Goal: Information Seeking & Learning: Learn about a topic

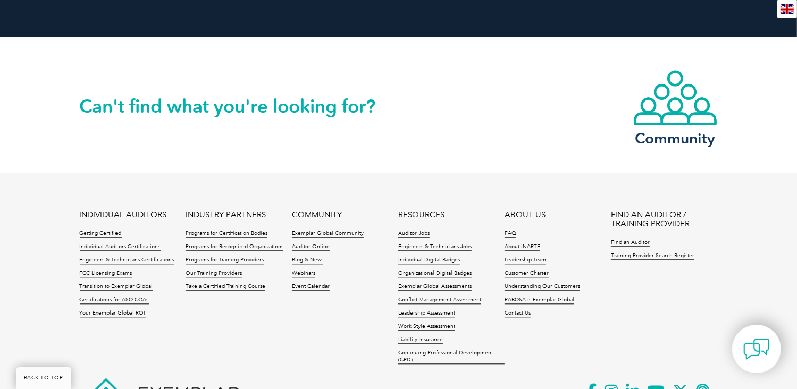
scroll to position [2498, 0]
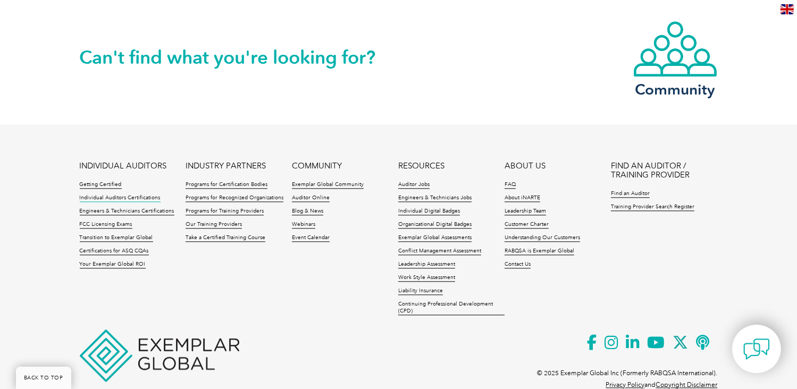
click at [122, 199] on link "Individual Auditors Certifications" at bounding box center [120, 198] width 81 height 7
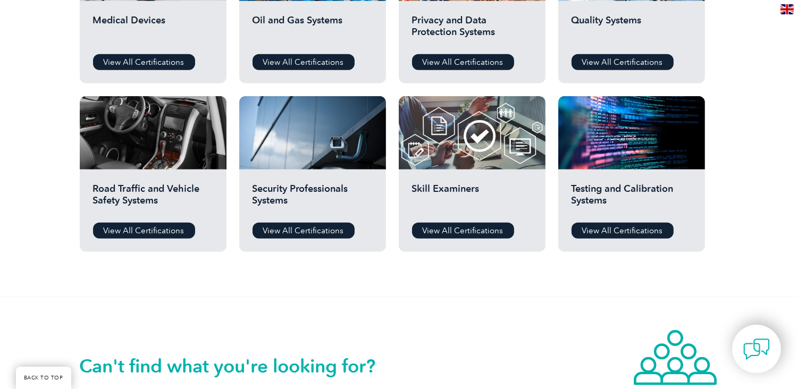
scroll to position [851, 0]
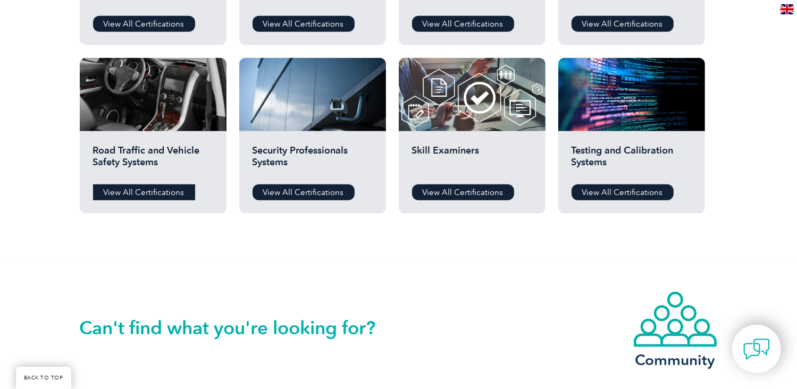
click at [151, 194] on link "View All Certifications" at bounding box center [144, 192] width 102 height 16
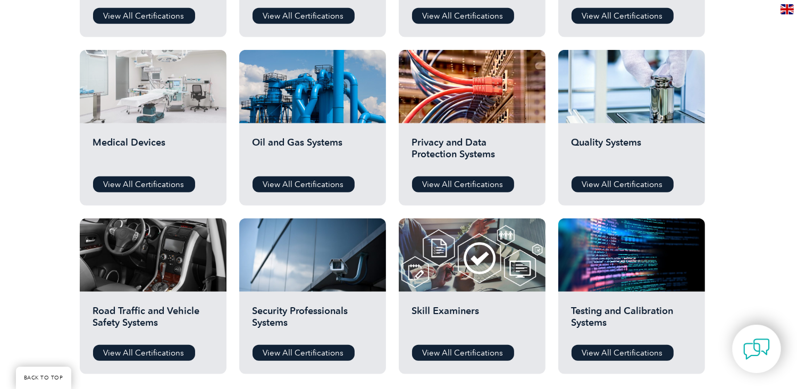
scroll to position [691, 0]
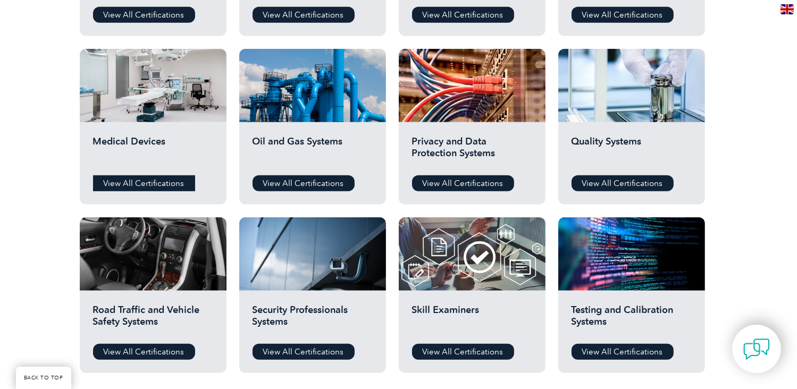
click at [151, 182] on link "View All Certifications" at bounding box center [144, 183] width 102 height 16
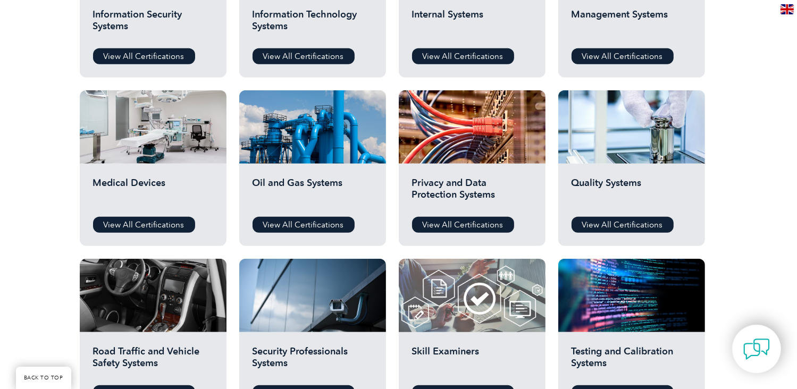
scroll to position [638, 0]
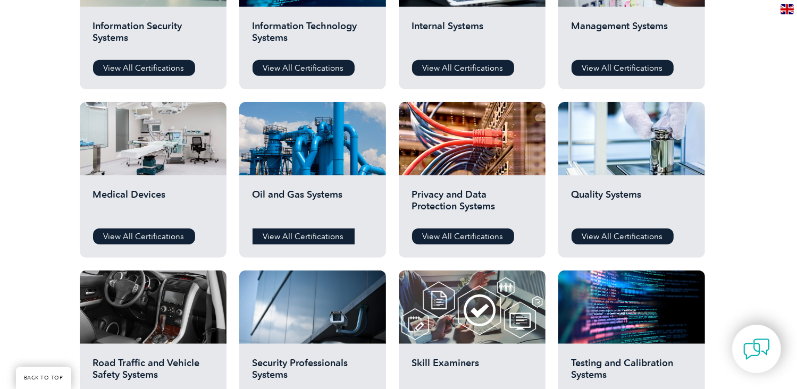
click at [322, 233] on link "View All Certifications" at bounding box center [304, 237] width 102 height 16
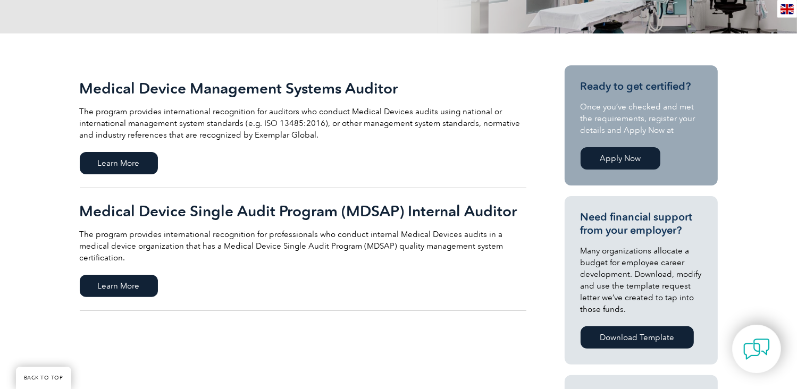
scroll to position [213, 0]
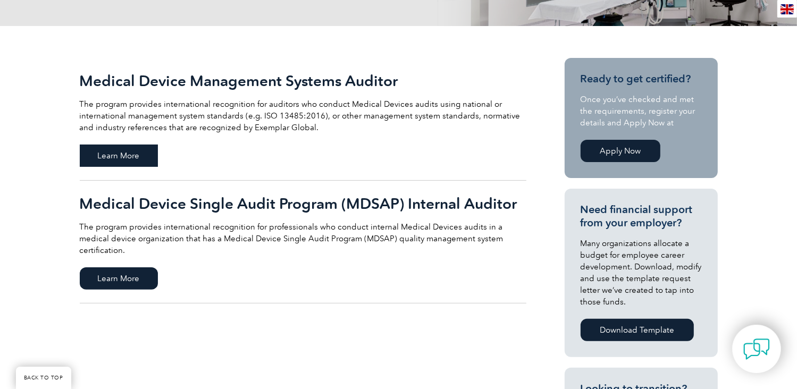
click at [130, 152] on span "Learn More" at bounding box center [119, 156] width 78 height 22
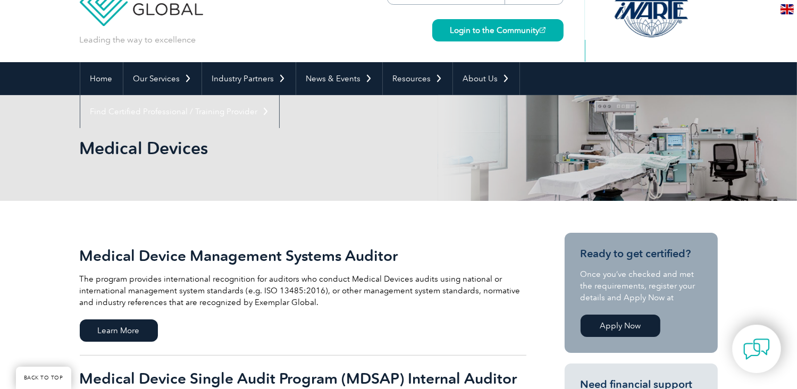
scroll to position [0, 0]
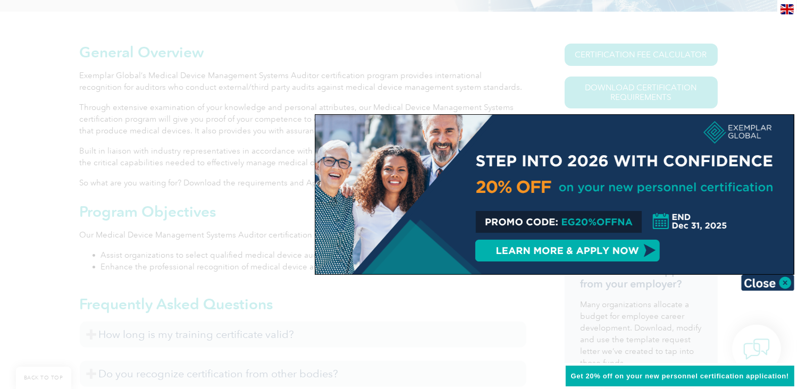
scroll to position [372, 0]
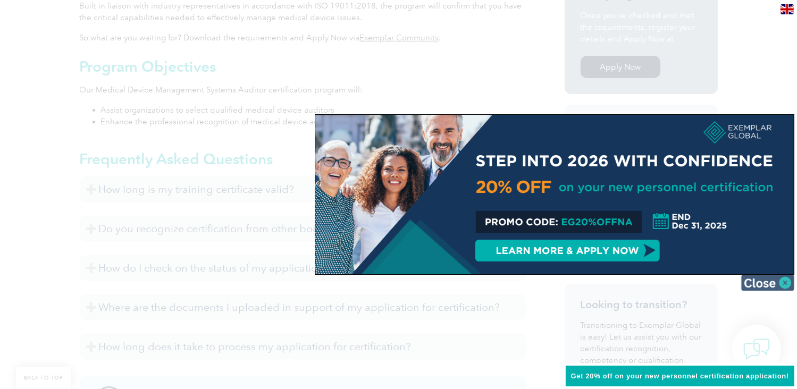
click at [761, 284] on img at bounding box center [767, 283] width 53 height 16
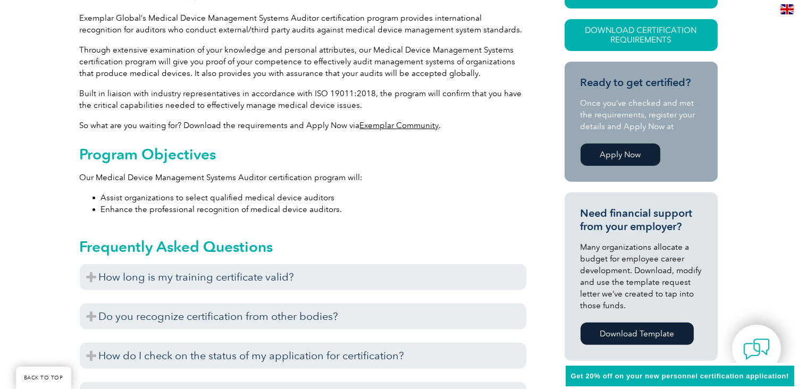
scroll to position [213, 0]
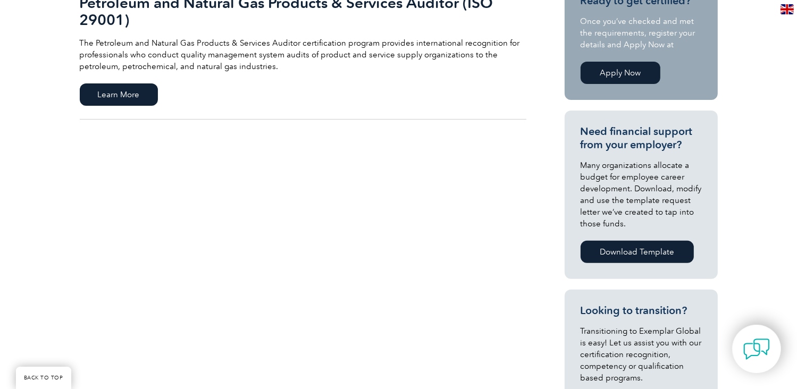
scroll to position [106, 0]
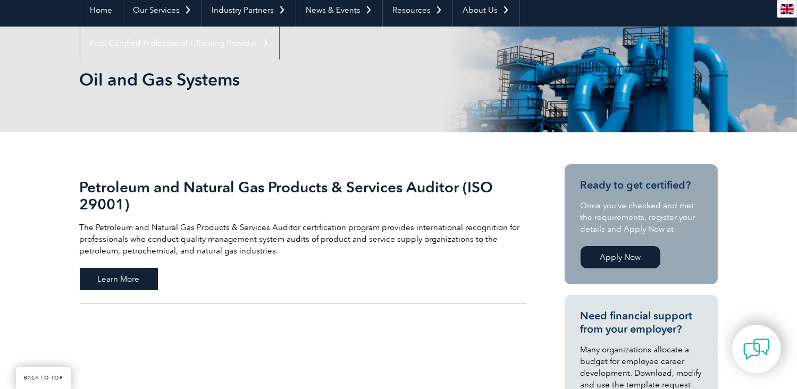
click at [121, 280] on span "Learn More" at bounding box center [119, 279] width 78 height 22
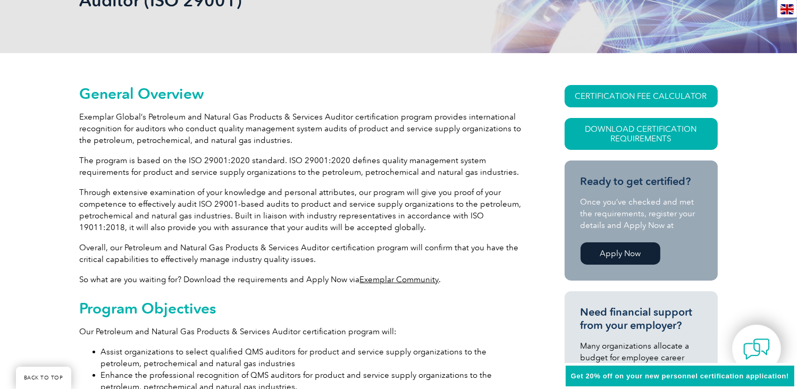
scroll to position [213, 0]
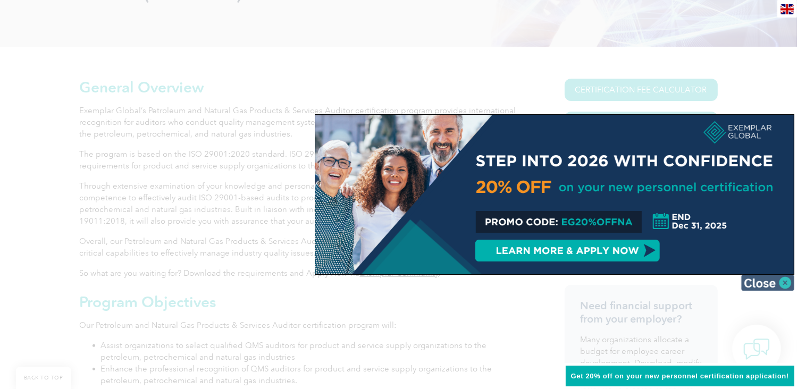
click at [783, 281] on img at bounding box center [767, 283] width 53 height 16
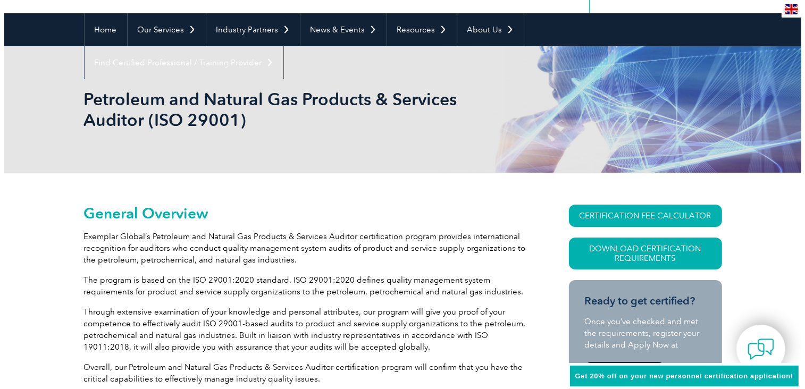
scroll to position [106, 0]
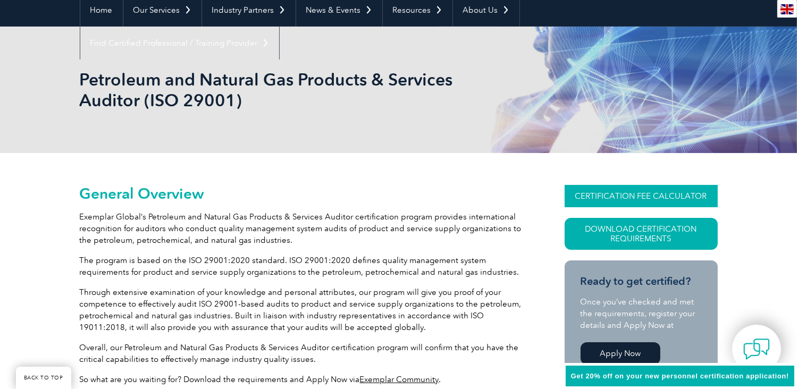
click at [634, 198] on link "CERTIFICATION FEE CALCULATOR" at bounding box center [641, 196] width 153 height 22
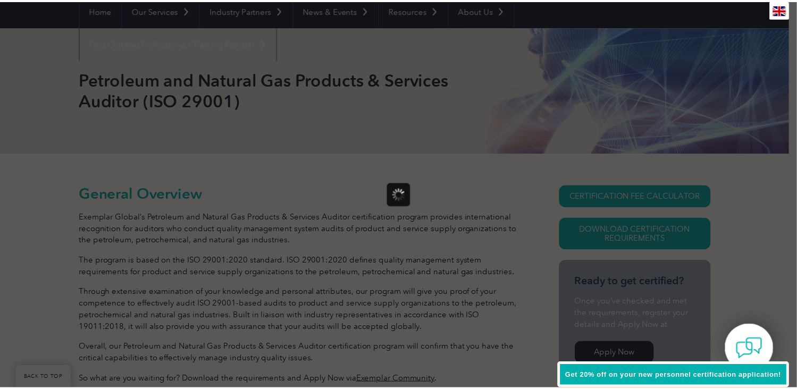
scroll to position [0, 0]
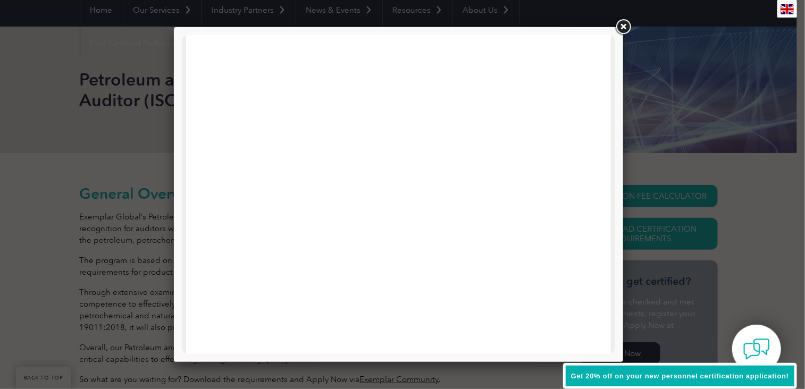
click at [620, 24] on link at bounding box center [622, 27] width 19 height 19
